Goal: Check status: Check status

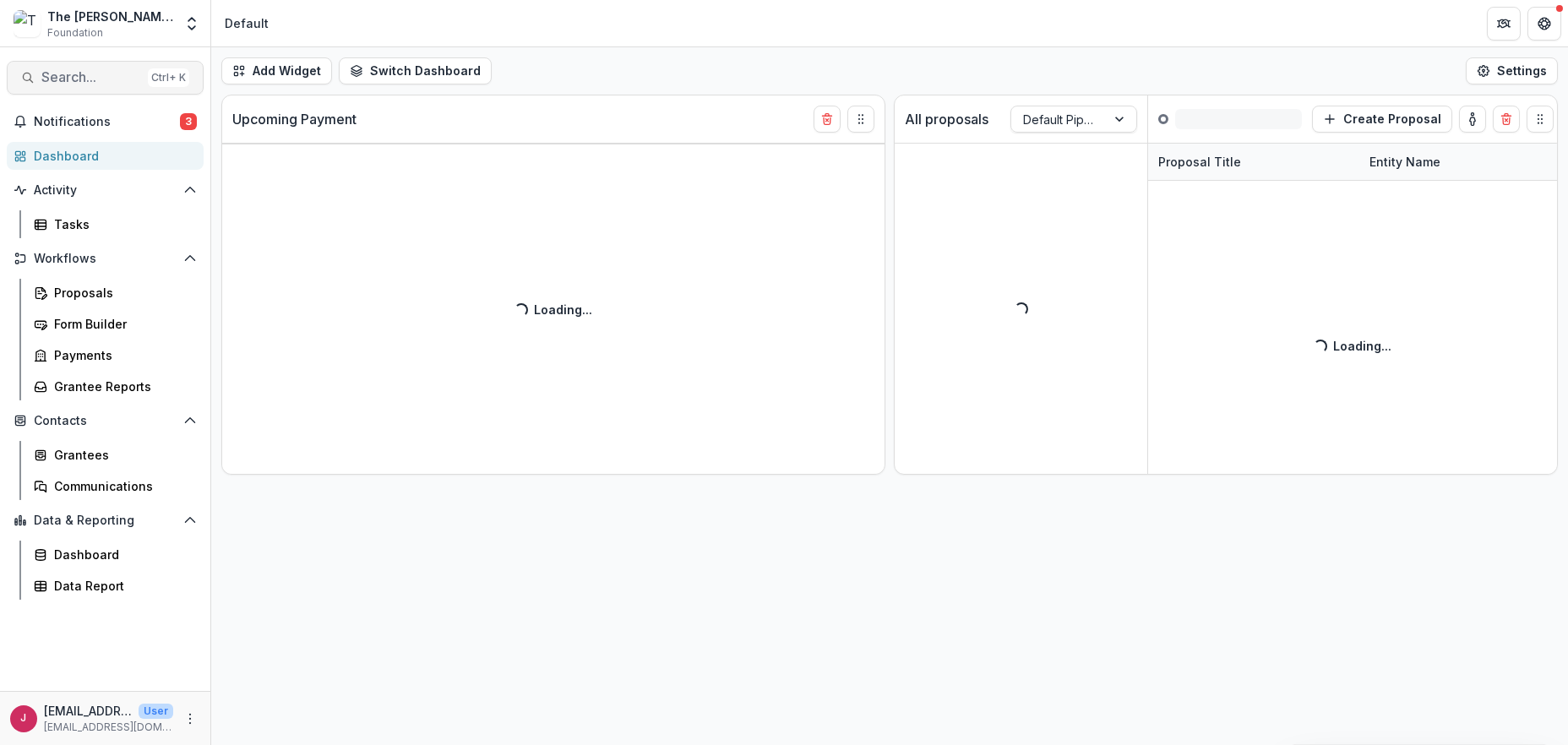
click at [49, 75] on span "Search..." at bounding box center [91, 77] width 100 height 16
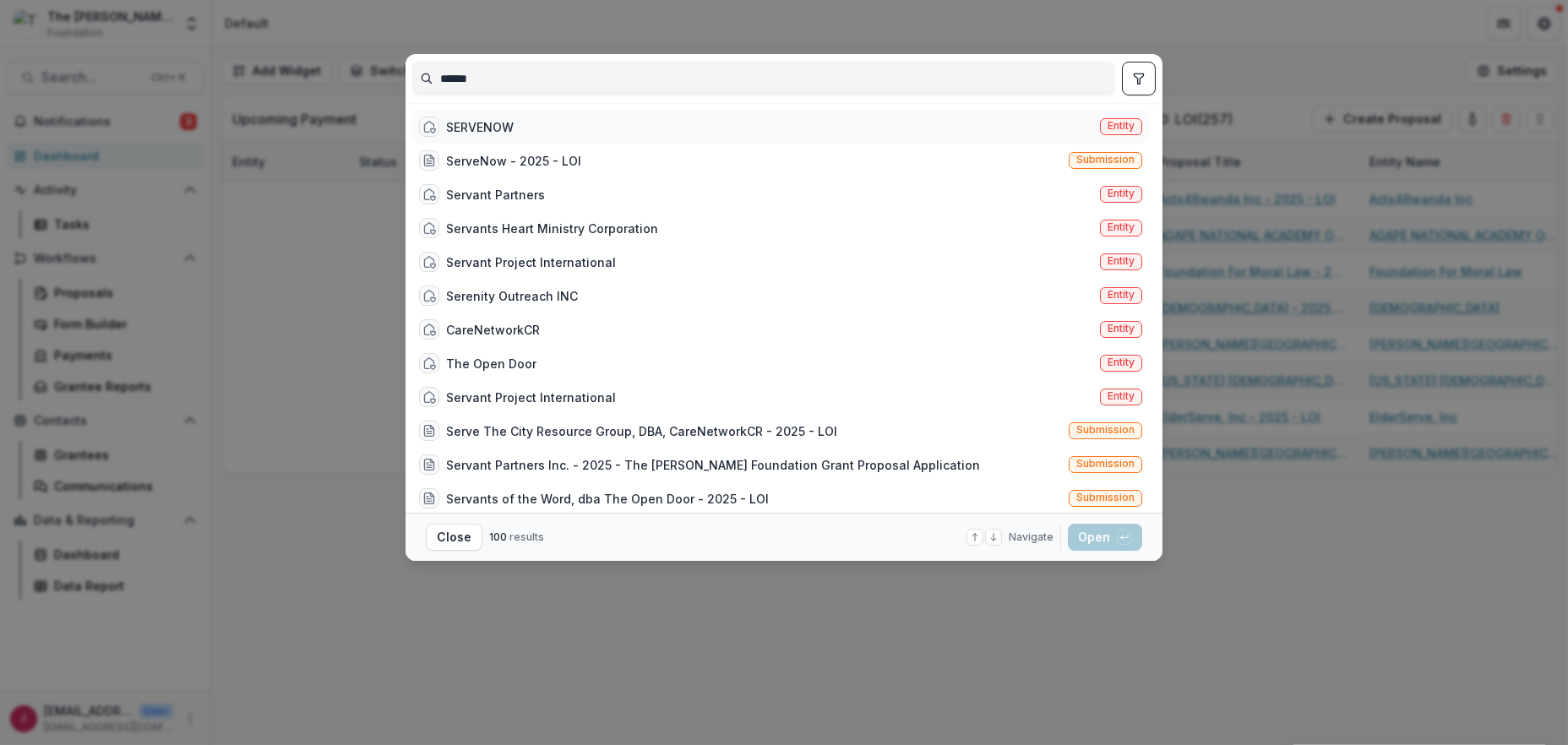
type input "******"
click at [446, 126] on div "SERVENOW" at bounding box center [479, 128] width 67 height 18
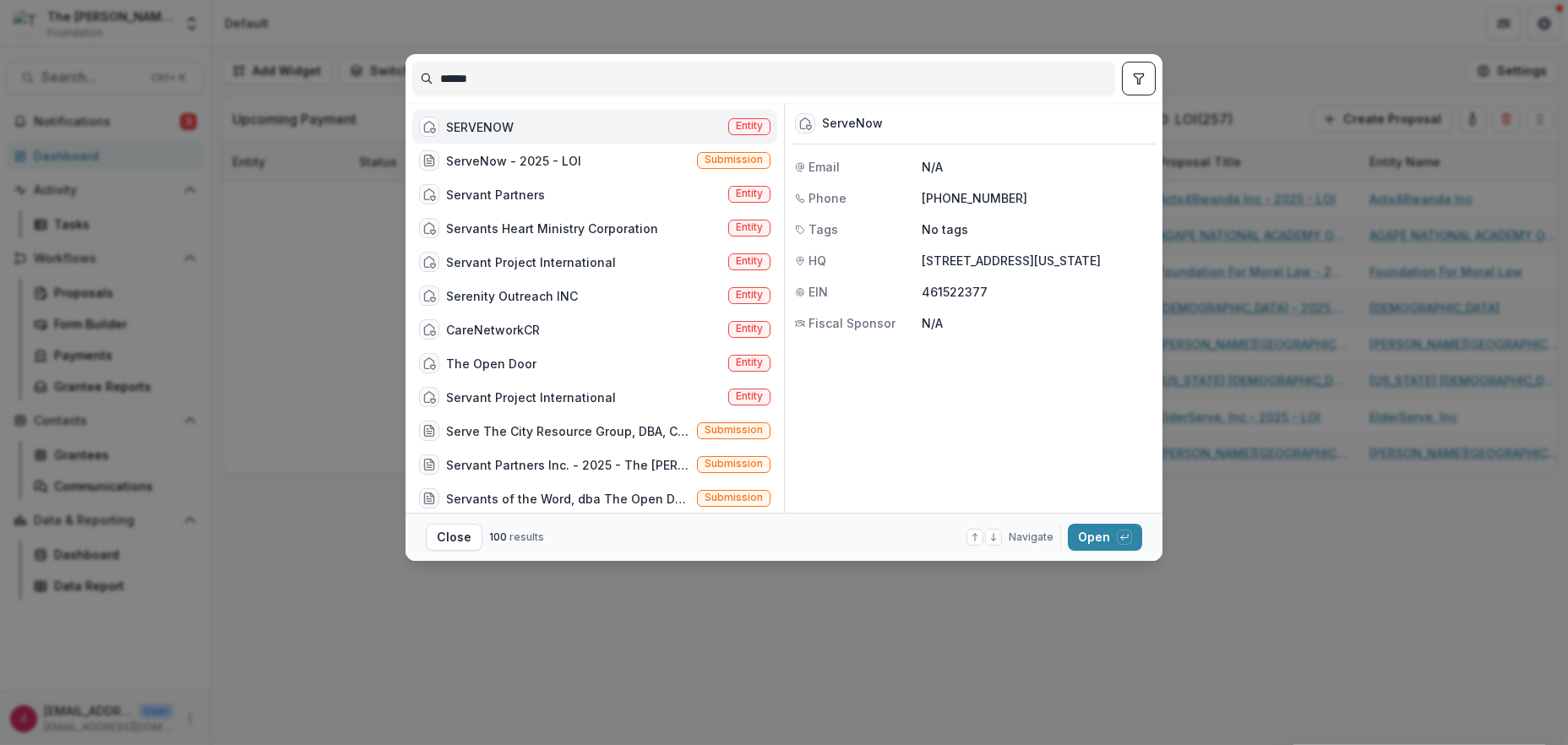
click at [586, 129] on div "SERVENOW Entity" at bounding box center [595, 127] width 365 height 34
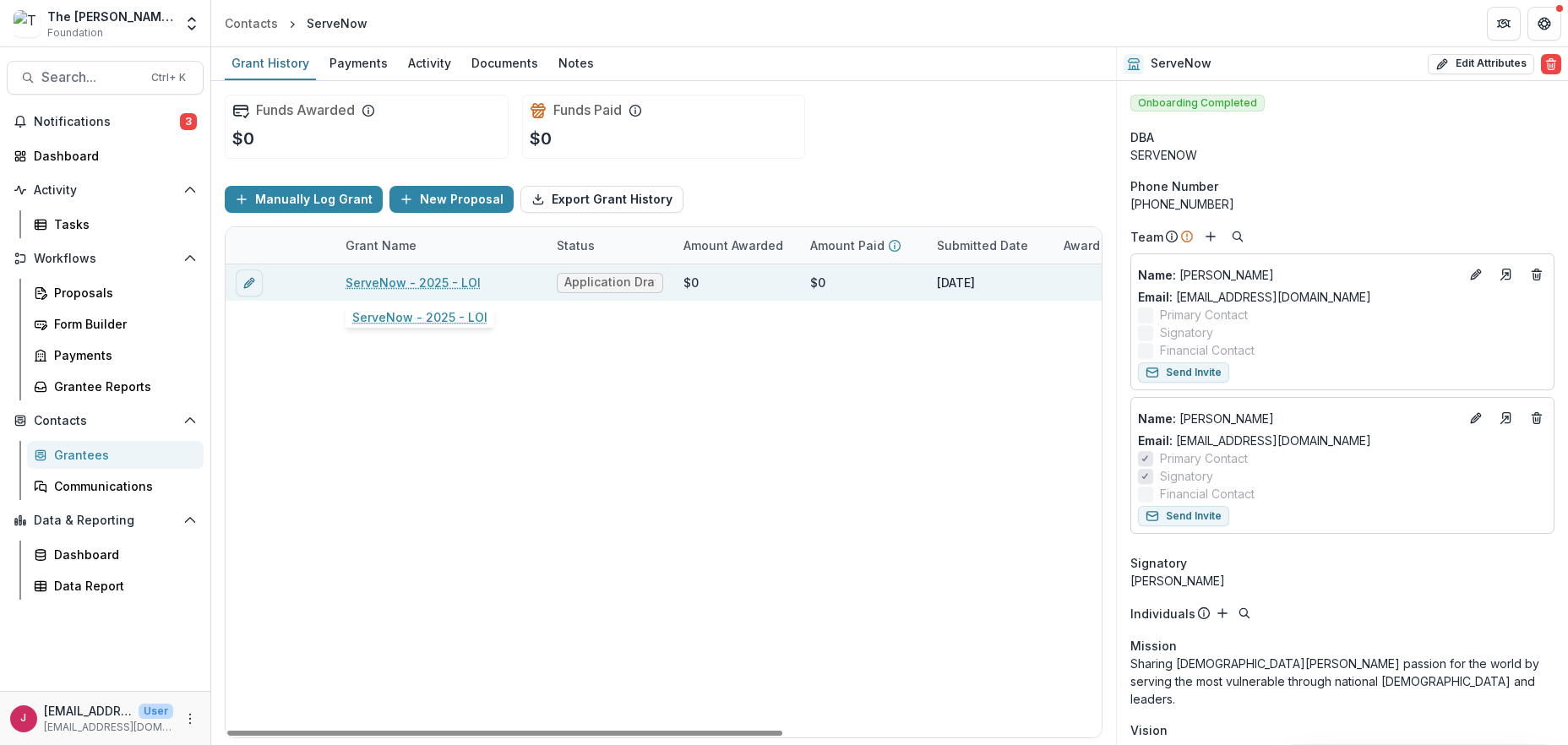
click at [410, 282] on link "ServeNow - 2025 - LOI" at bounding box center [413, 283] width 135 height 18
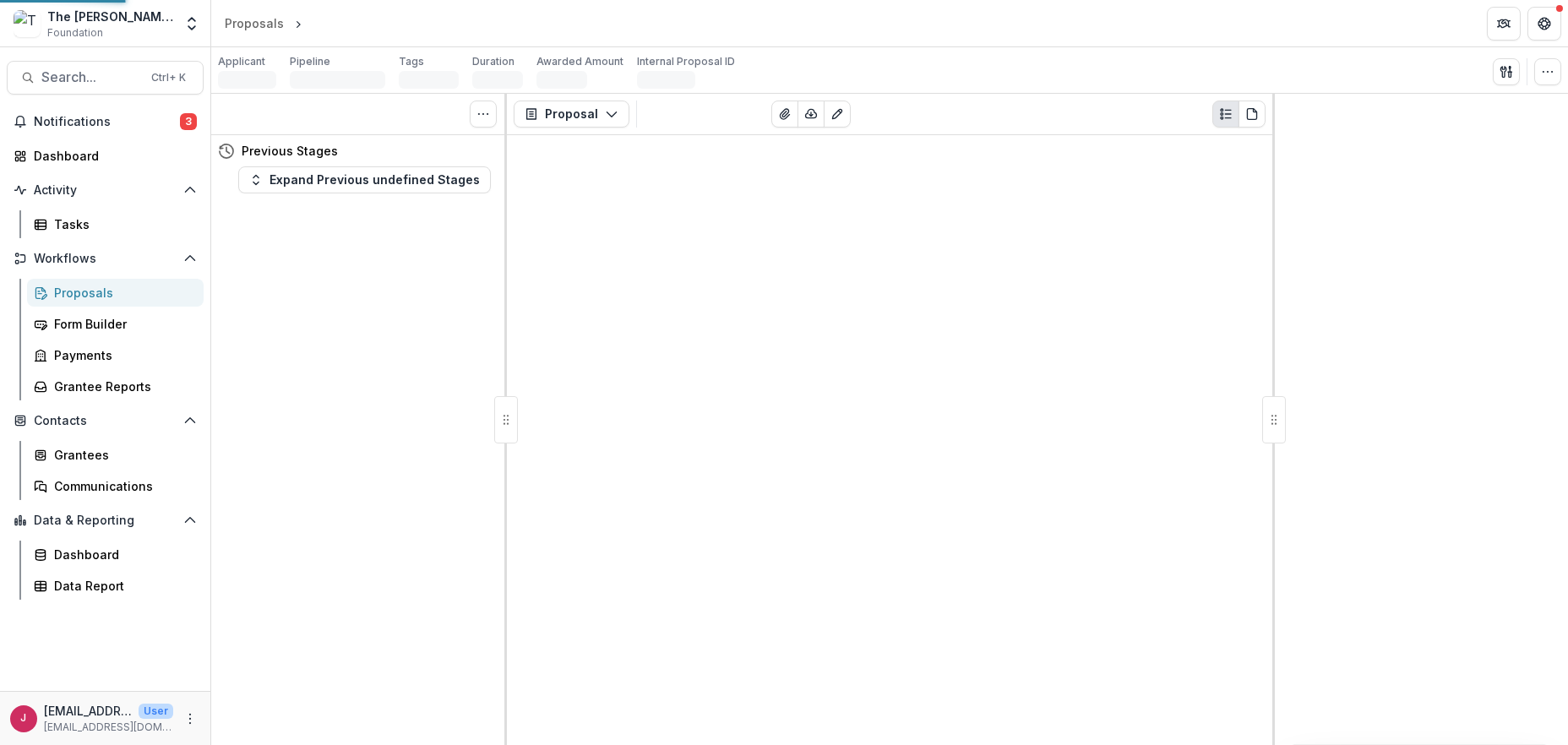
click at [410, 282] on div "Tasks 0 Show Cancelled Tasks Previous Stages Expand Previous undefined Stages" at bounding box center [359, 419] width 296 height 652
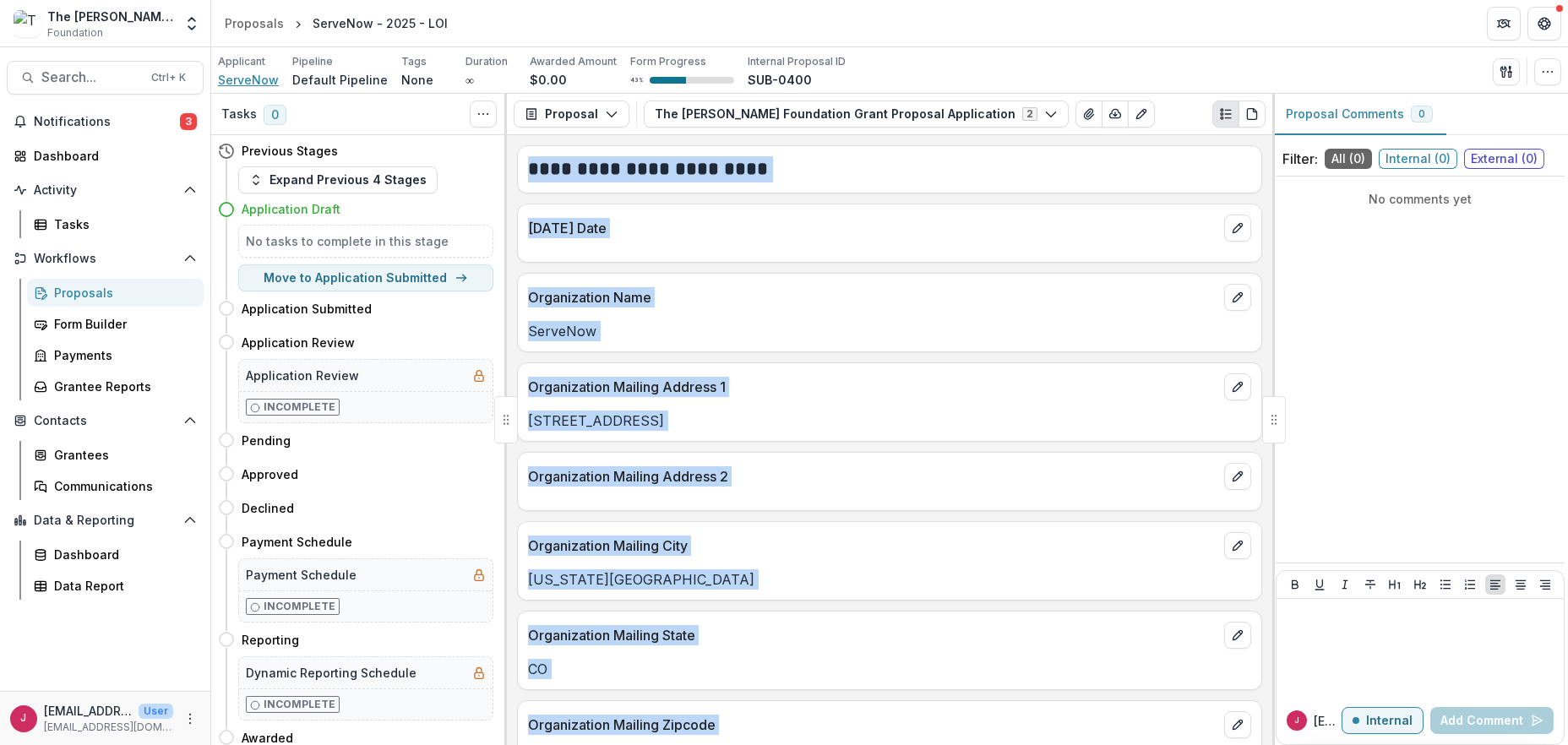
click at [246, 77] on span "ServeNow" at bounding box center [248, 80] width 61 height 18
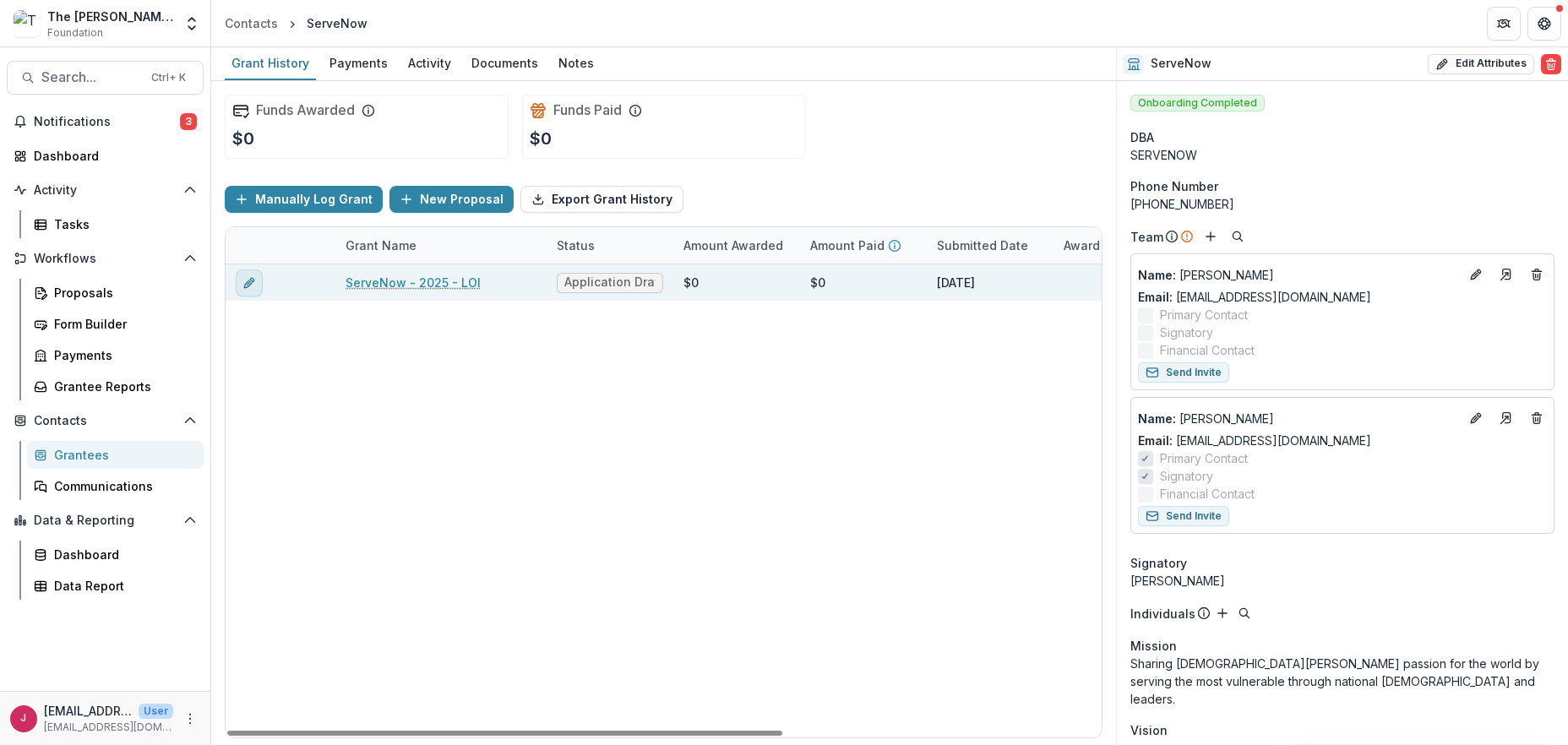
click at [246, 276] on icon "edit" at bounding box center [249, 282] width 13 height 13
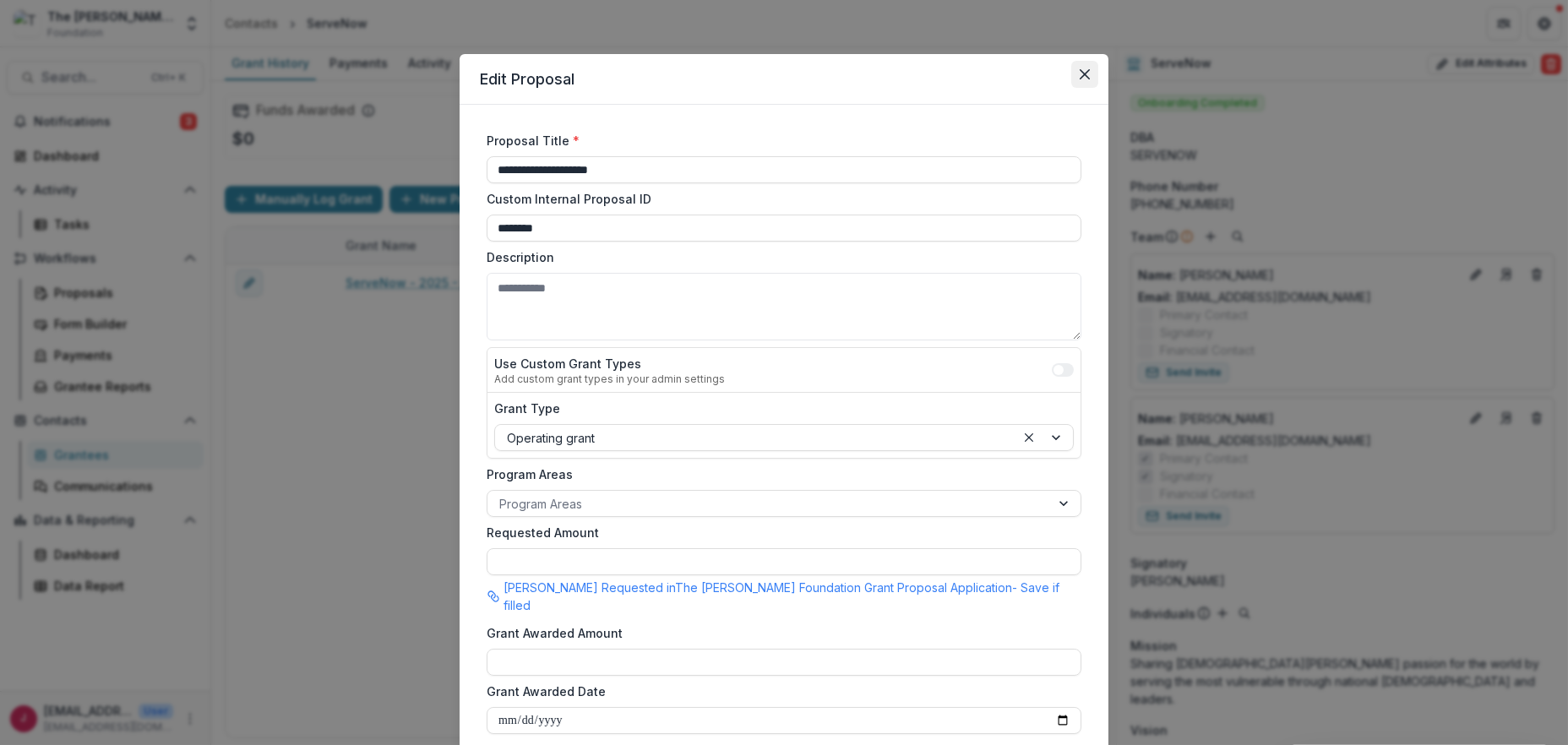
click at [1084, 72] on icon "Close" at bounding box center [1084, 74] width 10 height 10
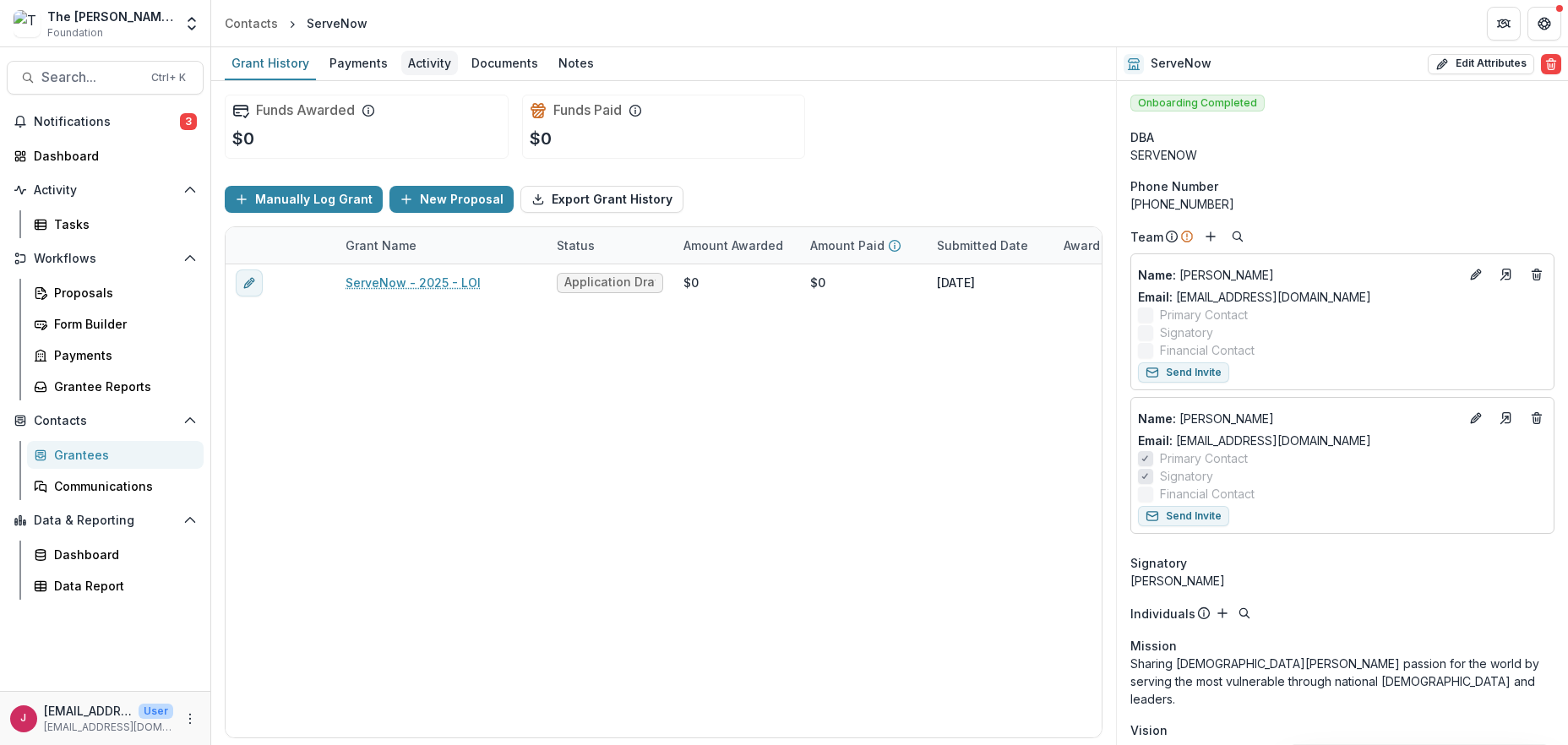
click at [427, 63] on div "Activity" at bounding box center [429, 62] width 57 height 24
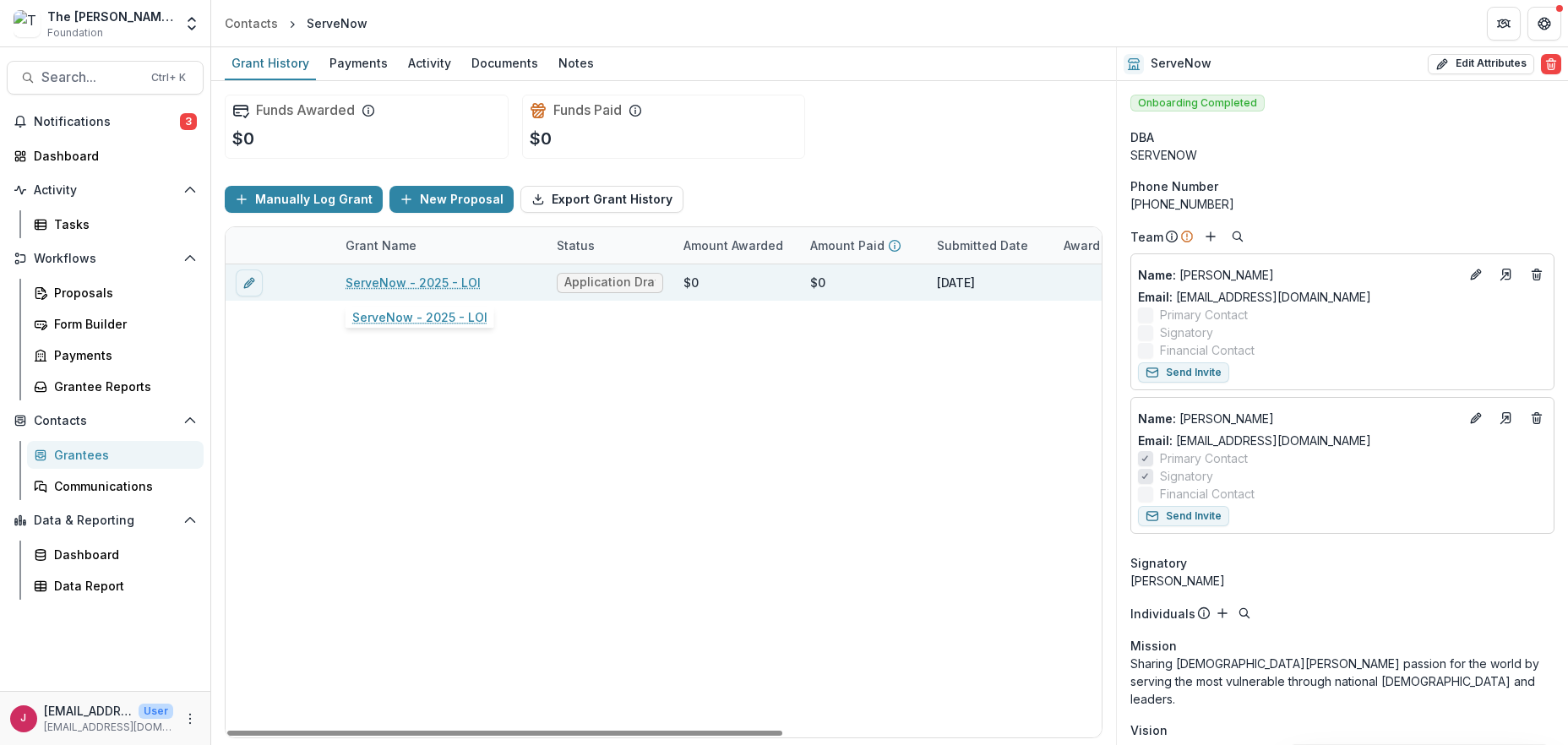
click at [364, 284] on link "ServeNow - 2025 - LOI" at bounding box center [413, 283] width 135 height 18
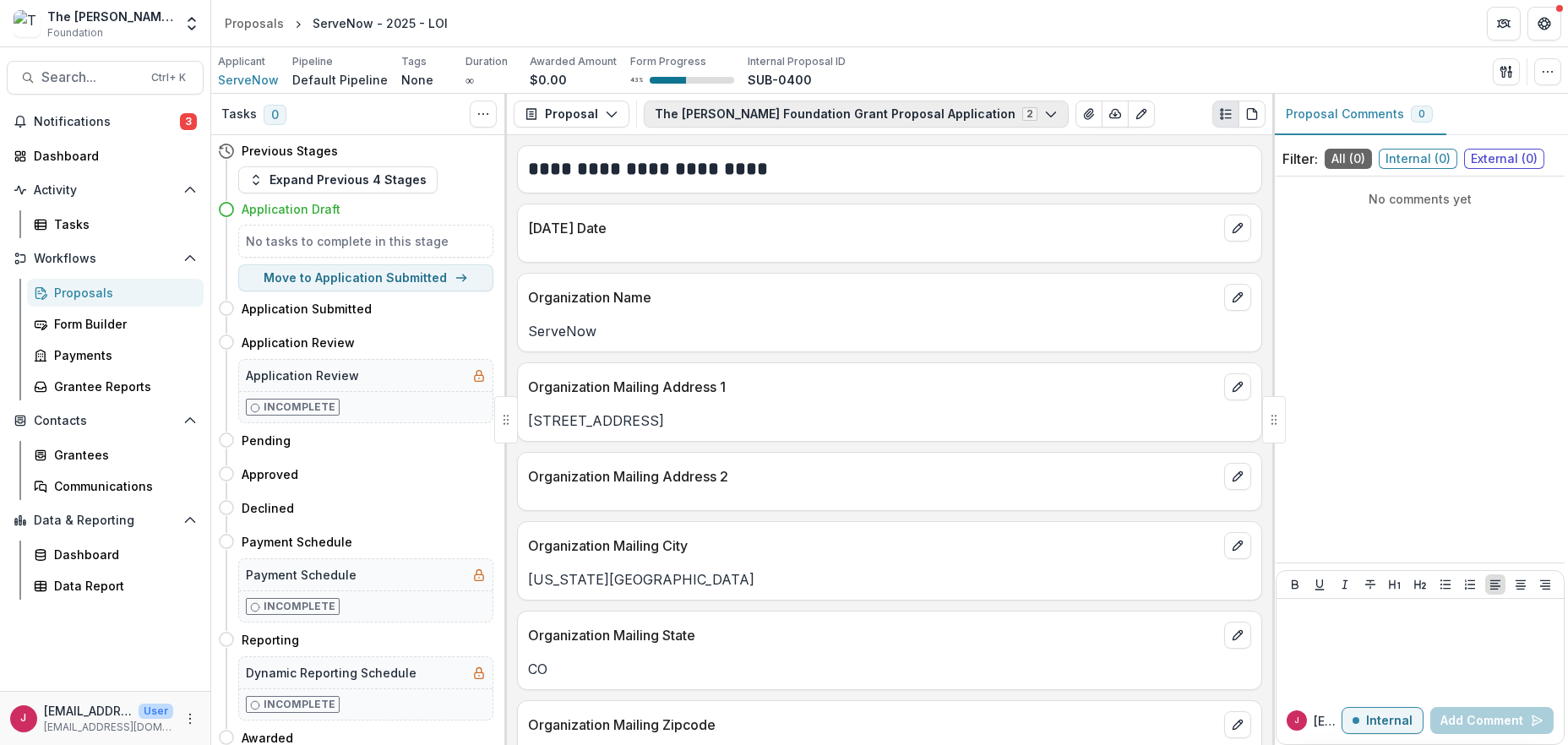
click at [1045, 112] on icon "button" at bounding box center [1051, 113] width 13 height 13
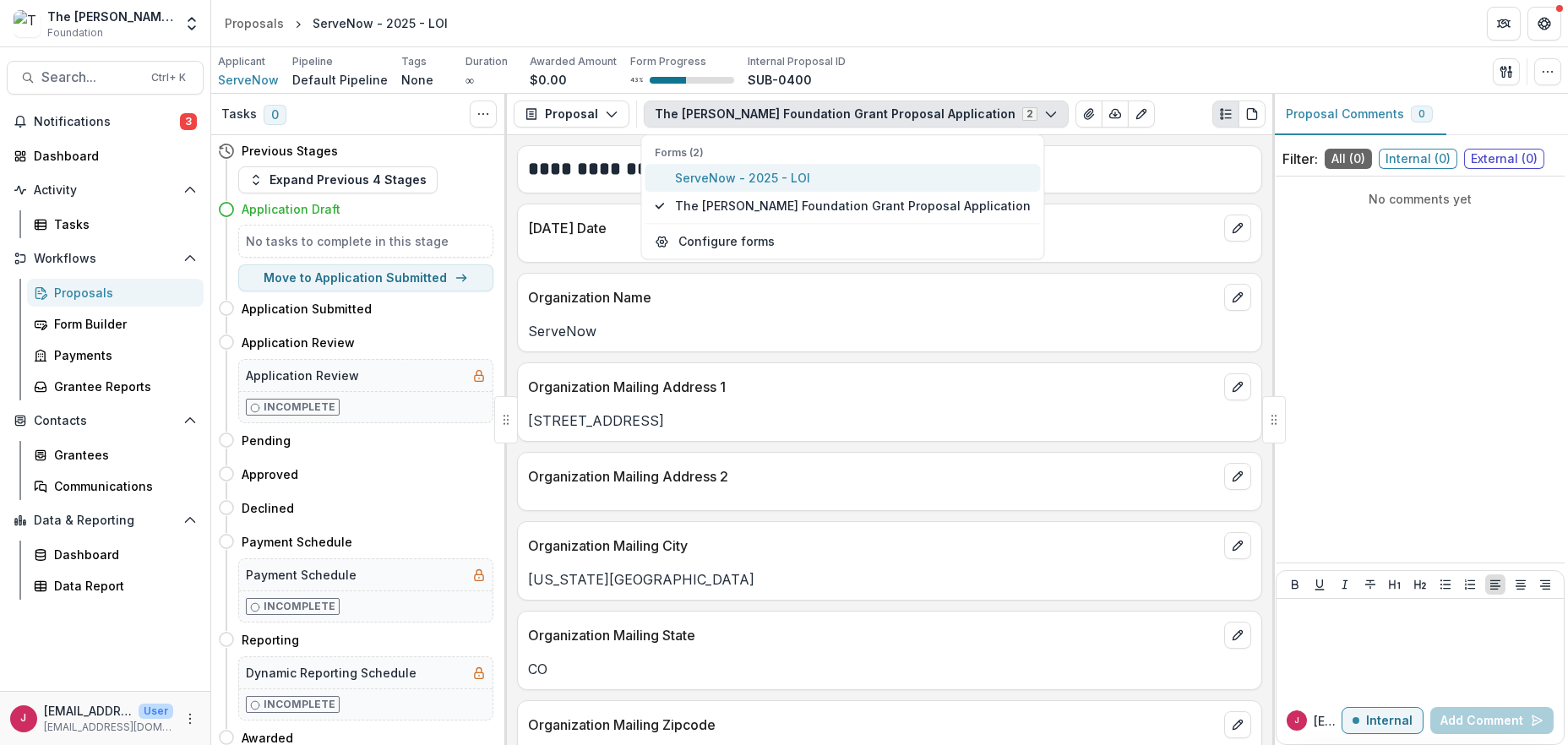
click at [810, 174] on span "ServeNow - 2025 - LOI" at bounding box center [853, 179] width 356 height 18
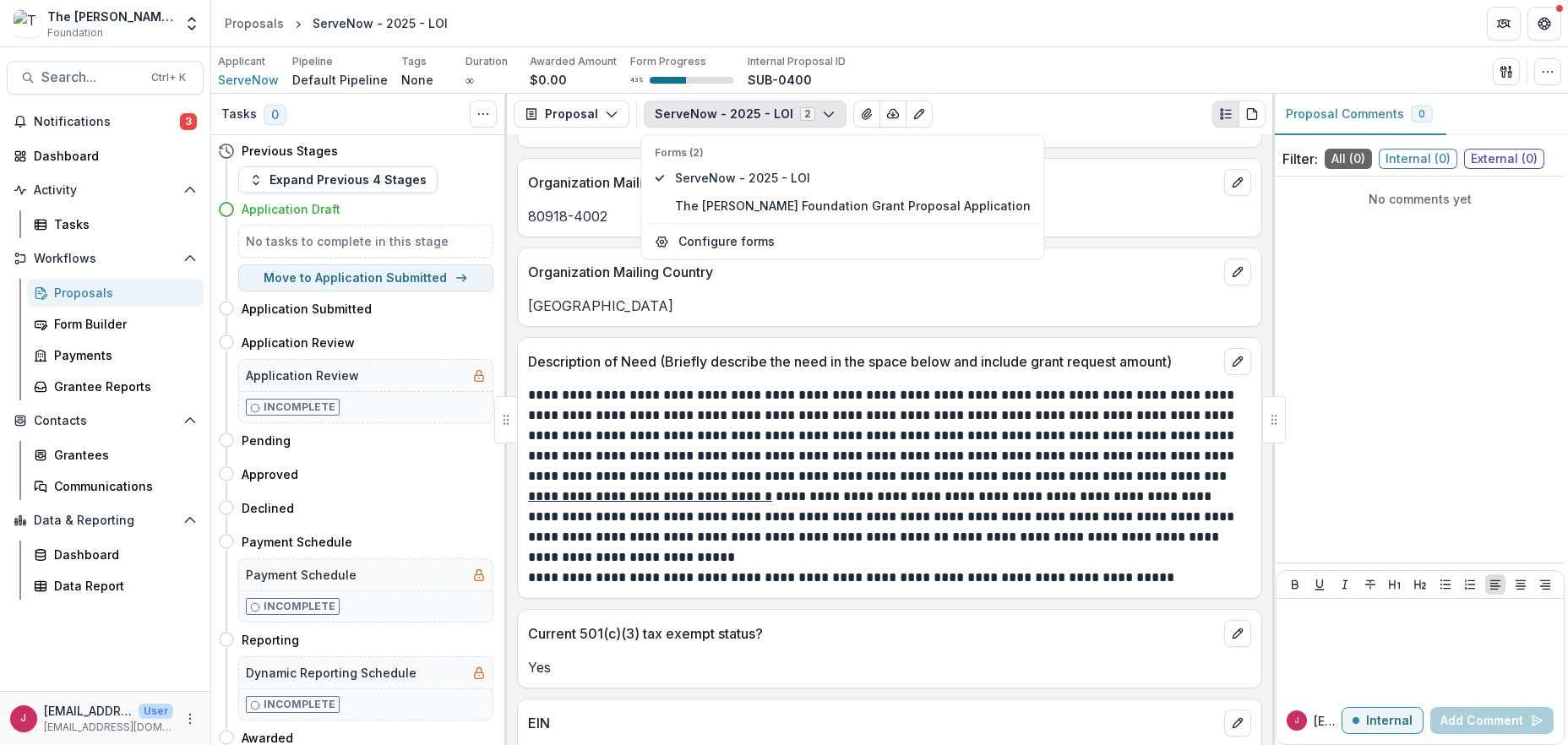
scroll to position [1014, 0]
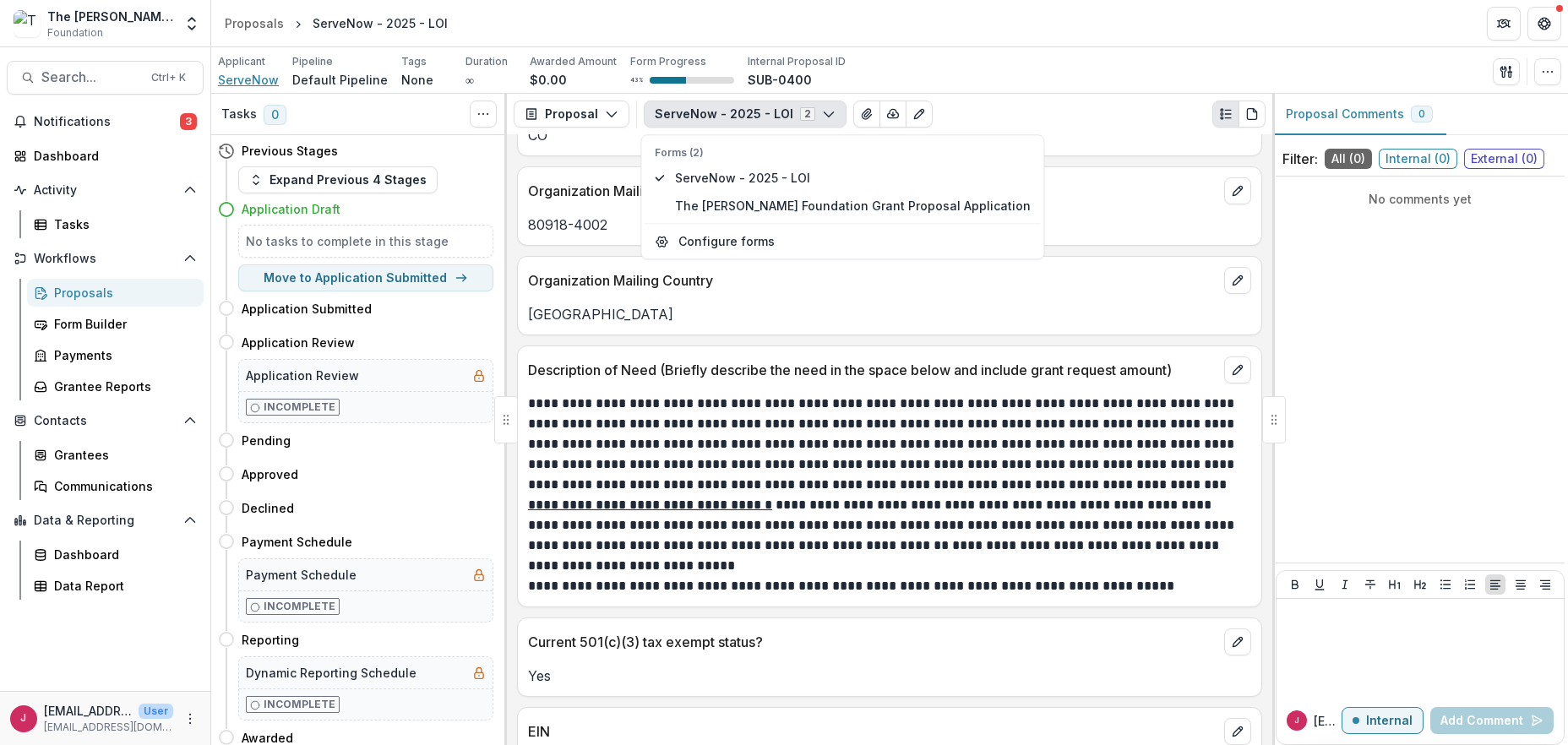
click at [266, 77] on span "ServeNow" at bounding box center [248, 80] width 61 height 18
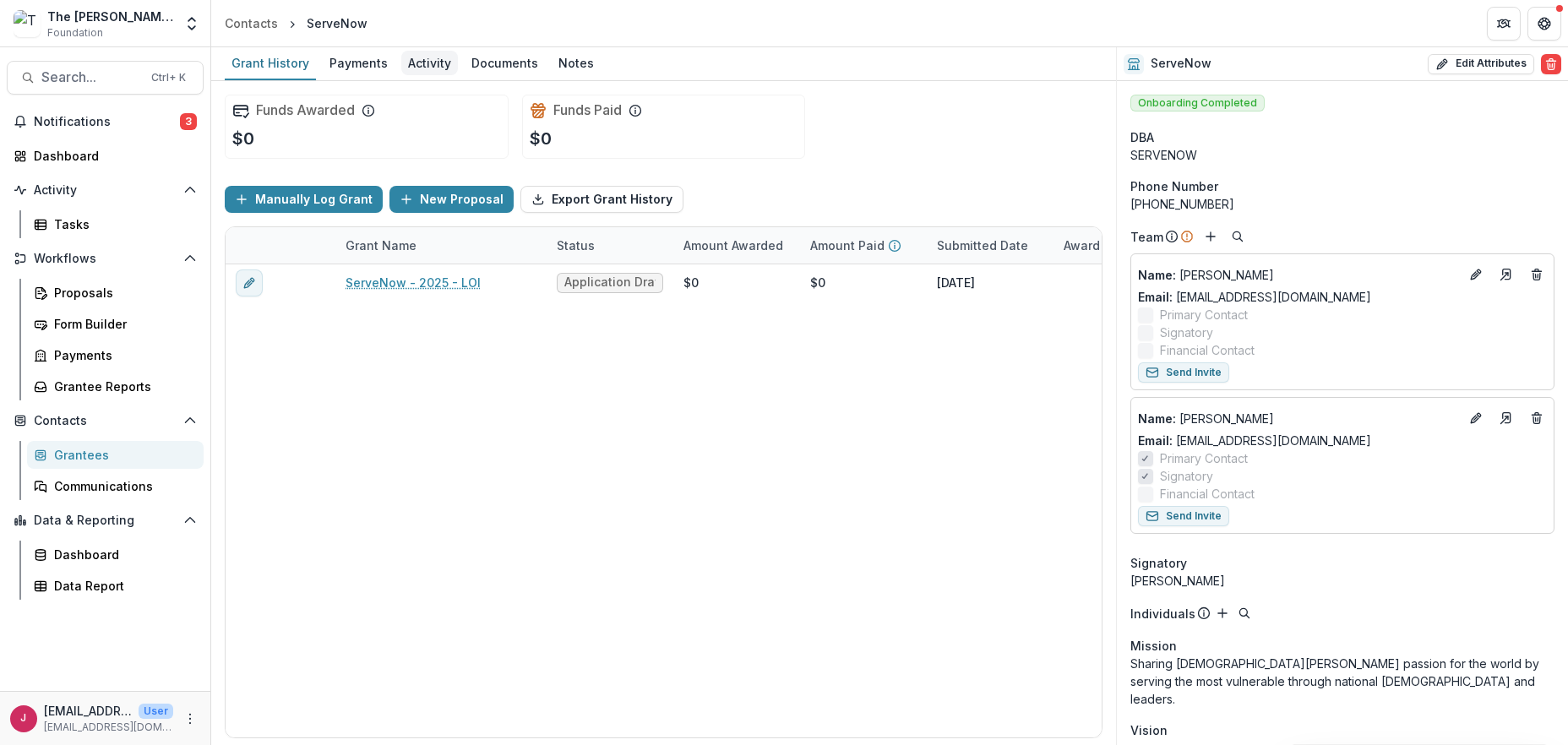
click at [416, 59] on div "Activity" at bounding box center [429, 62] width 57 height 24
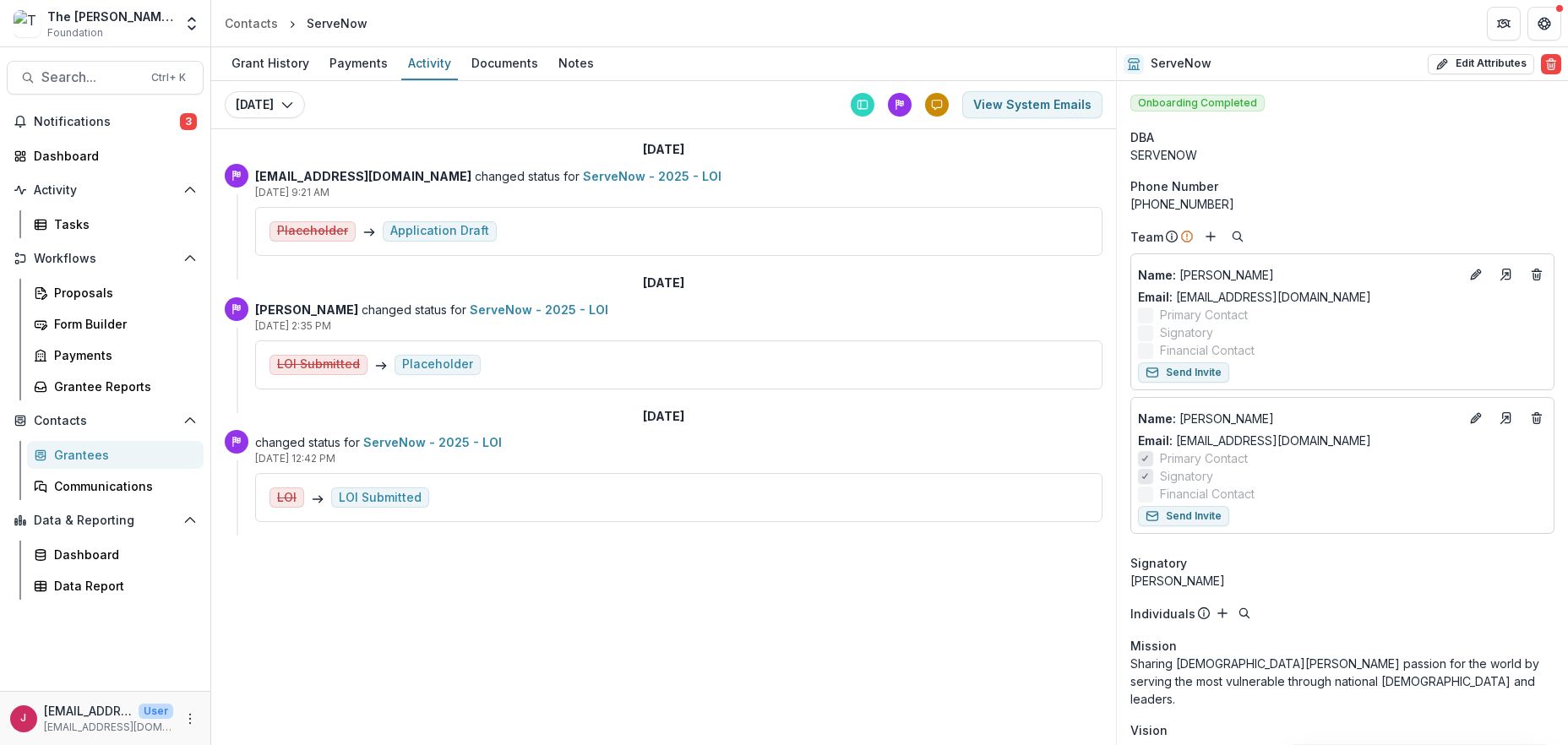
click at [309, 180] on strong "[EMAIL_ADDRESS][DOMAIN_NAME]" at bounding box center [363, 176] width 217 height 14
